Goal: Information Seeking & Learning: Compare options

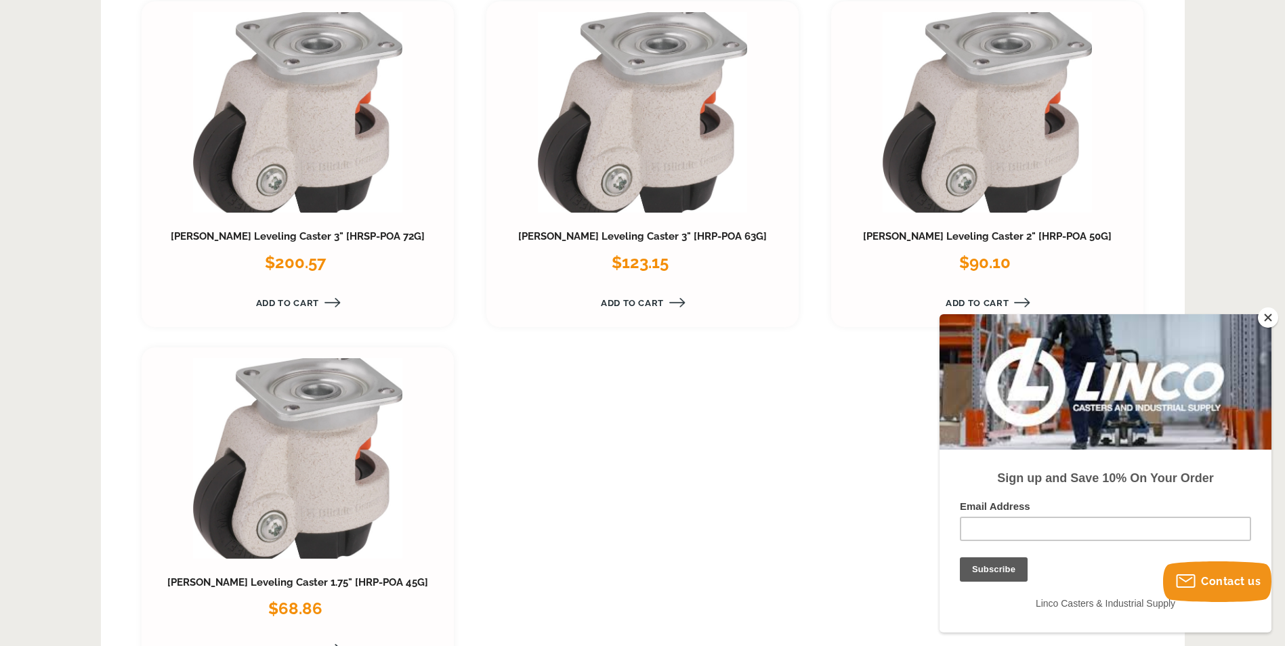
scroll to position [1830, 0]
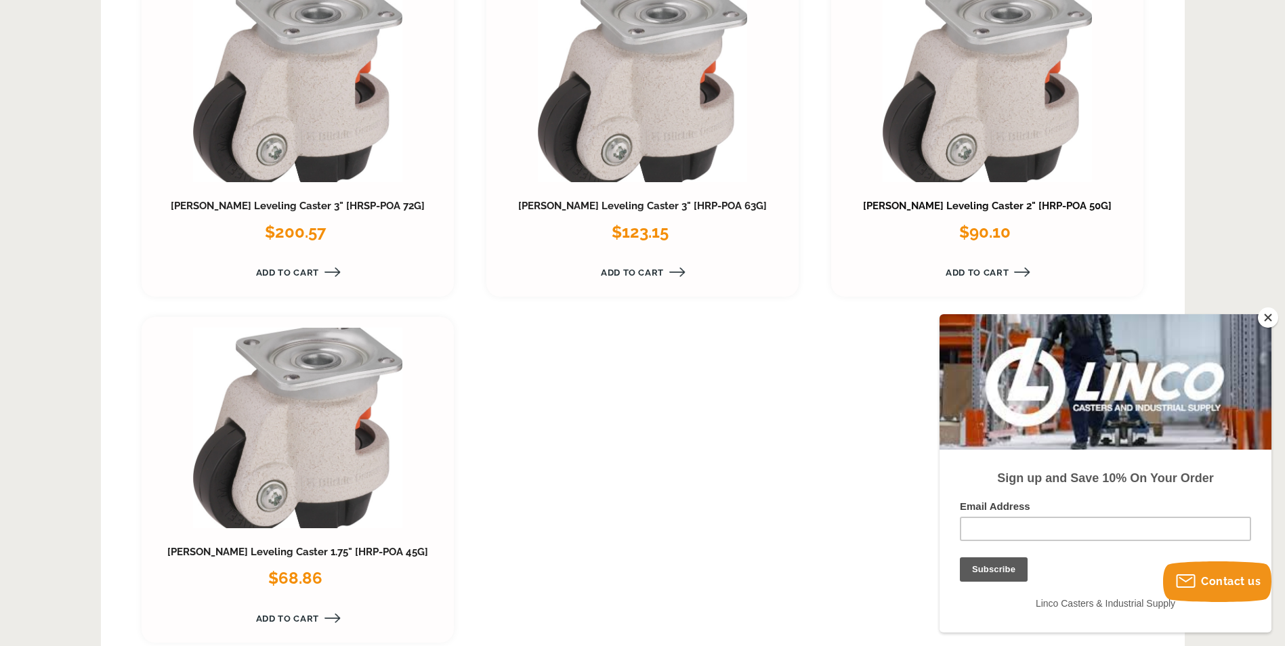
click at [978, 203] on link "[PERSON_NAME] Leveling Caster 2" [HRP-POA 50G]" at bounding box center [987, 206] width 249 height 12
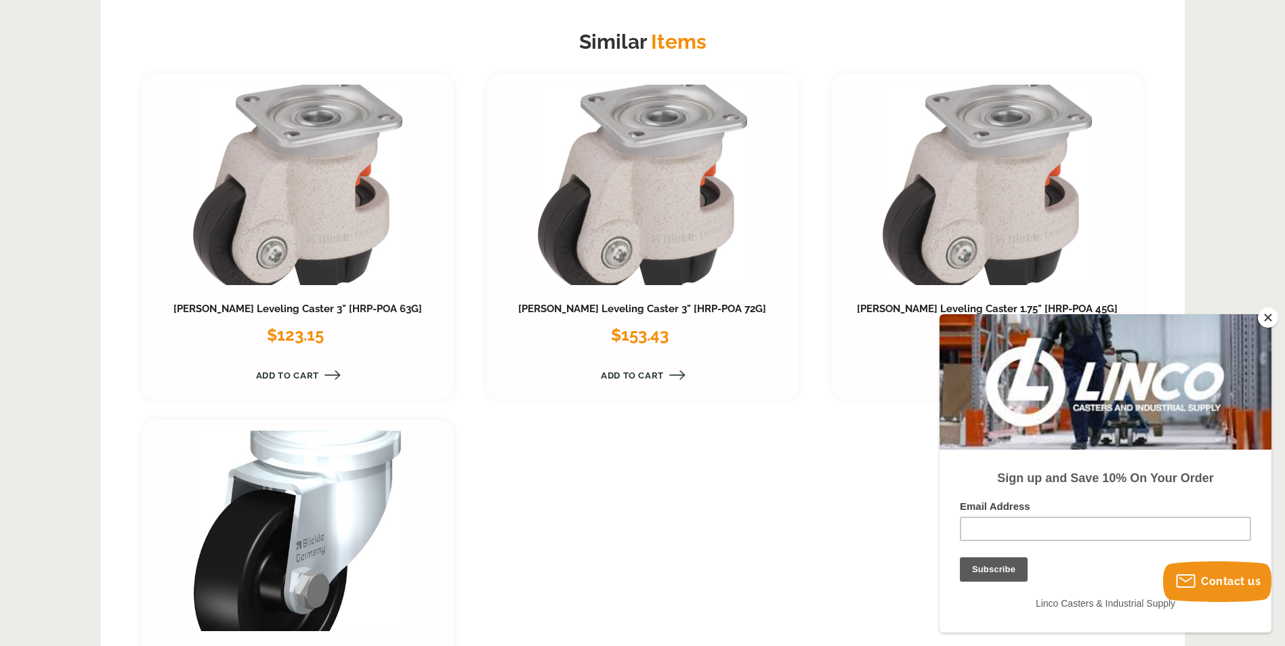
scroll to position [1687, 0]
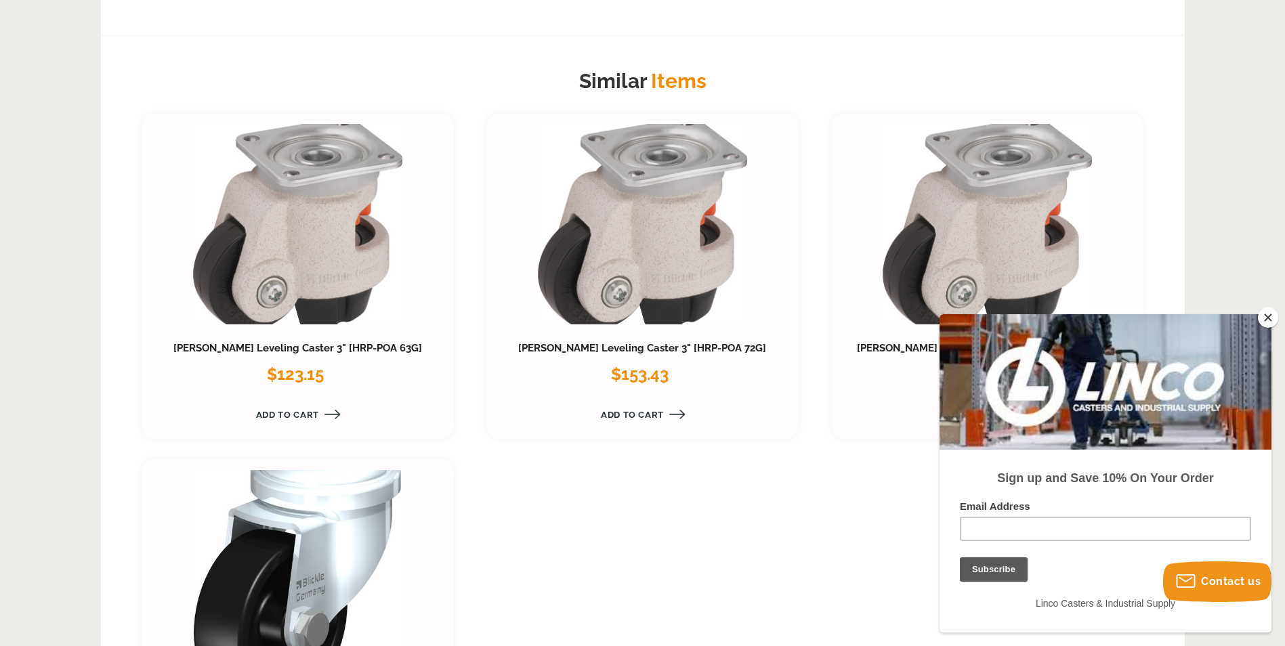
click at [1050, 231] on link at bounding box center [987, 224] width 209 height 201
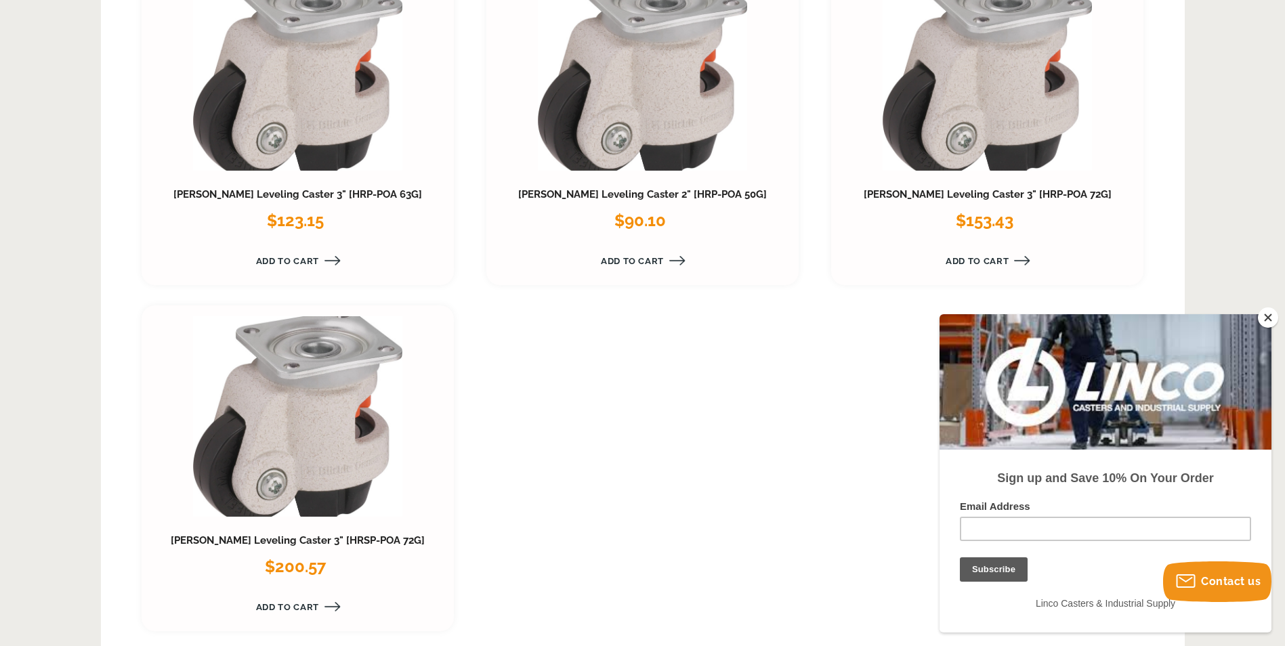
scroll to position [1897, 0]
